Goal: Information Seeking & Learning: Learn about a topic

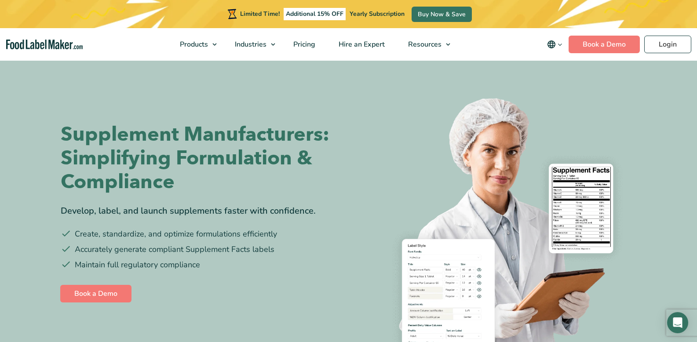
click at [585, 253] on img at bounding box center [496, 227] width 282 height 282
click at [37, 97] on section "Supplement Manufacturers: Simplifying Formulation & Compliance Develop, label, …" at bounding box center [348, 213] width 697 height 308
click at [482, 320] on img at bounding box center [496, 227] width 282 height 282
click at [121, 242] on ul "Create, standardize, and optimize formulations efficiently Accurately generate …" at bounding box center [202, 249] width 282 height 43
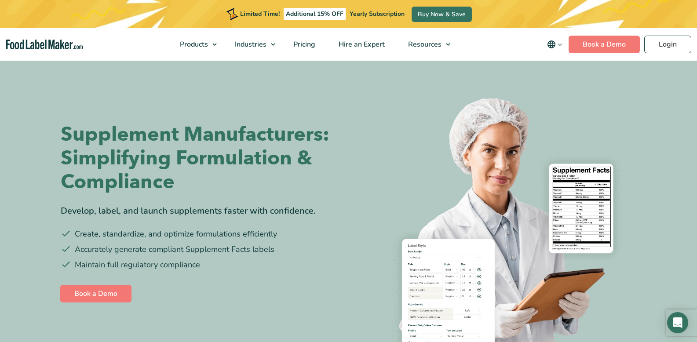
click at [34, 33] on nav "Products Food Nutrition Labelling Supplements Formulation & Labelling Industrie…" at bounding box center [348, 44] width 697 height 33
click at [437, 337] on div "Supplement Manufacturers: Simplifying Formulation & Compliance Develop, label, …" at bounding box center [349, 213] width 576 height 308
click at [238, 189] on div "Supplement Manufacturers: Simplifying Formulation & Compliance Develop, label, …" at bounding box center [349, 213] width 590 height 308
click at [58, 79] on div "Supplement Manufacturers: Simplifying Formulation & Compliance Develop, label, …" at bounding box center [349, 213] width 590 height 308
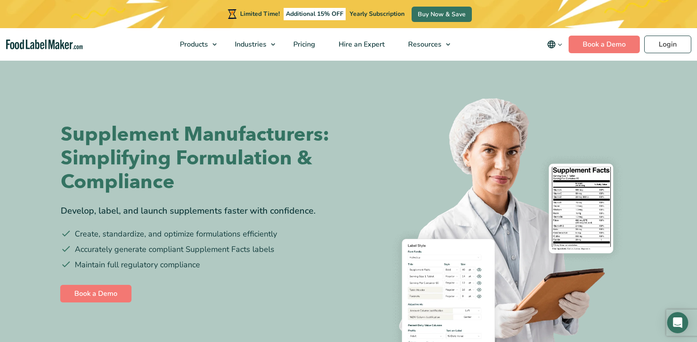
click at [58, 79] on div "Supplement Manufacturers: Simplifying Formulation & Compliance Develop, label, …" at bounding box center [349, 213] width 590 height 308
click at [247, 227] on div "Supplement Manufacturers: Simplifying Formulation & Compliance Develop, label, …" at bounding box center [202, 213] width 282 height 234
click at [368, 269] on img at bounding box center [496, 227] width 282 height 282
